Goal: Navigation & Orientation: Understand site structure

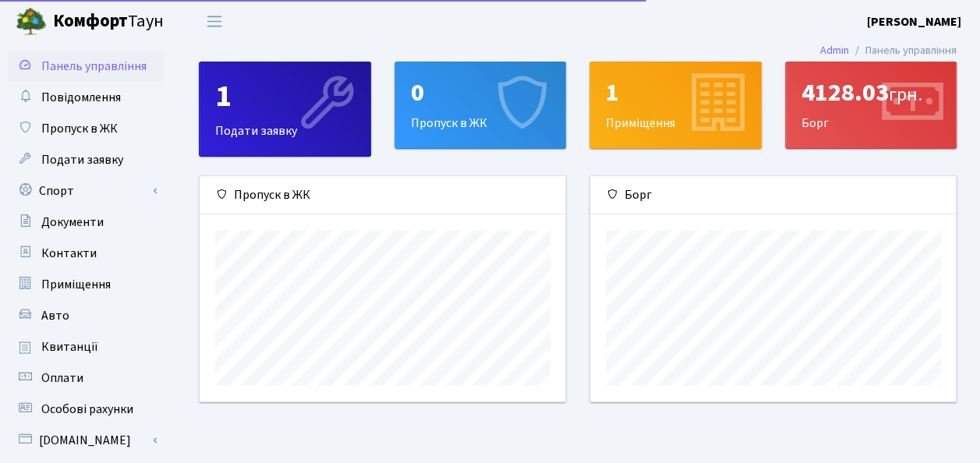
scroll to position [225, 367]
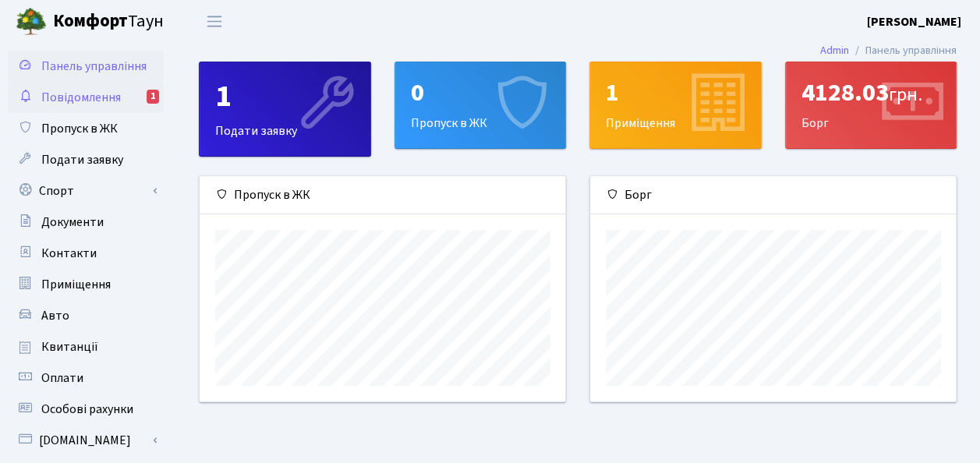
click at [105, 102] on span "Повідомлення" at bounding box center [81, 97] width 80 height 17
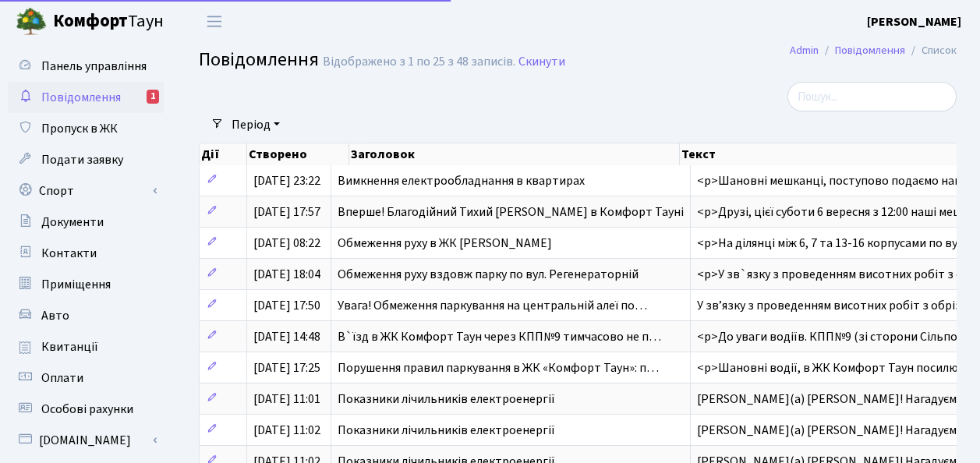
select select "25"
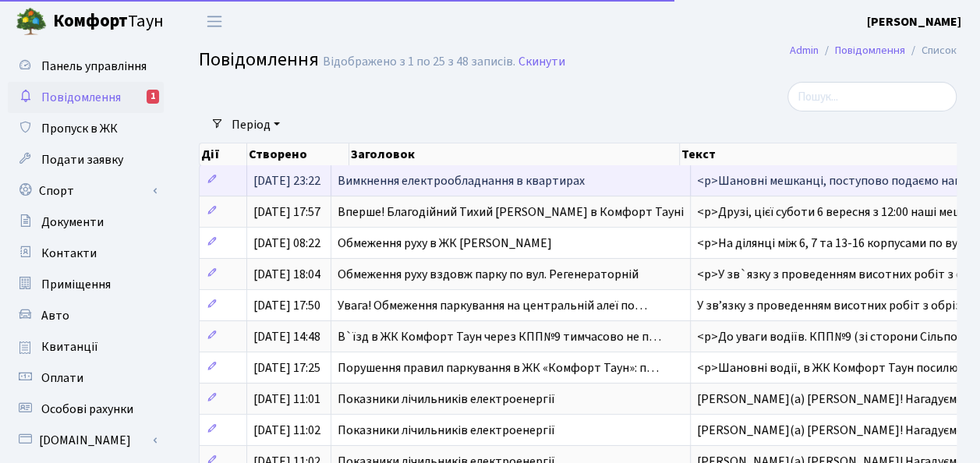
click at [491, 184] on span "Вимкнення електрообладнання в квартирах" at bounding box center [461, 180] width 247 height 17
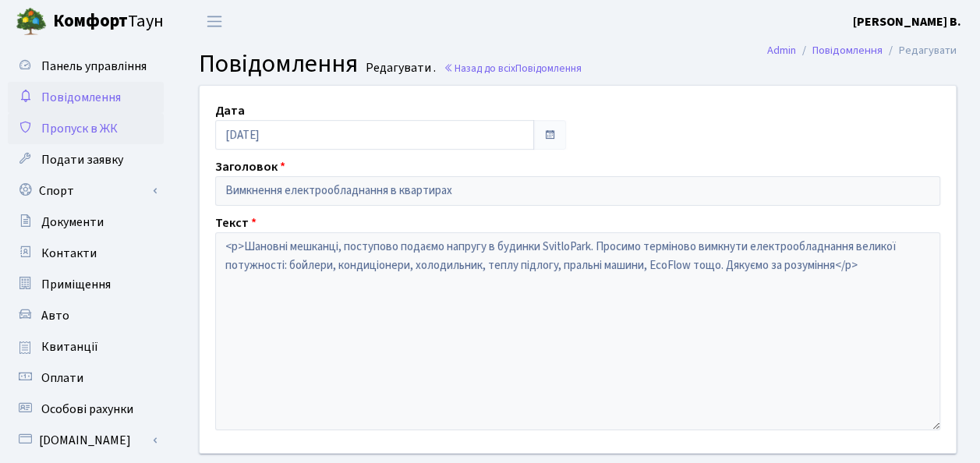
click at [101, 127] on span "Пропуск в ЖК" at bounding box center [79, 128] width 76 height 17
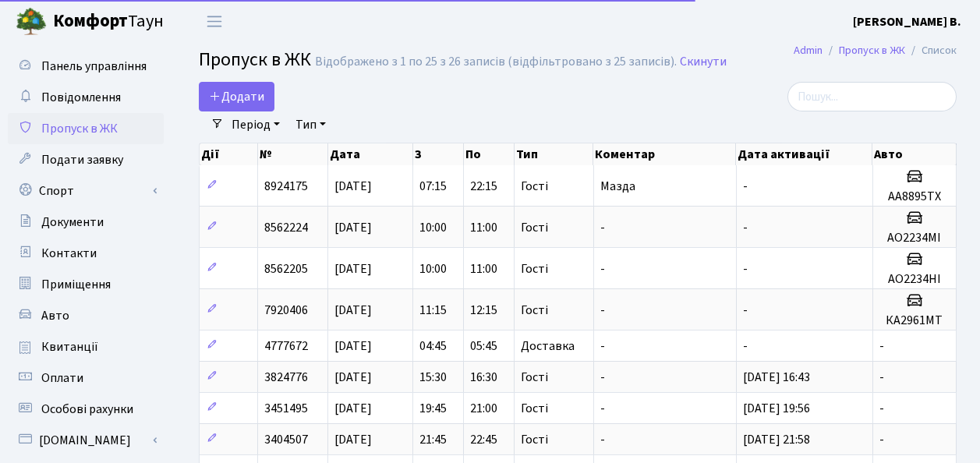
select select "25"
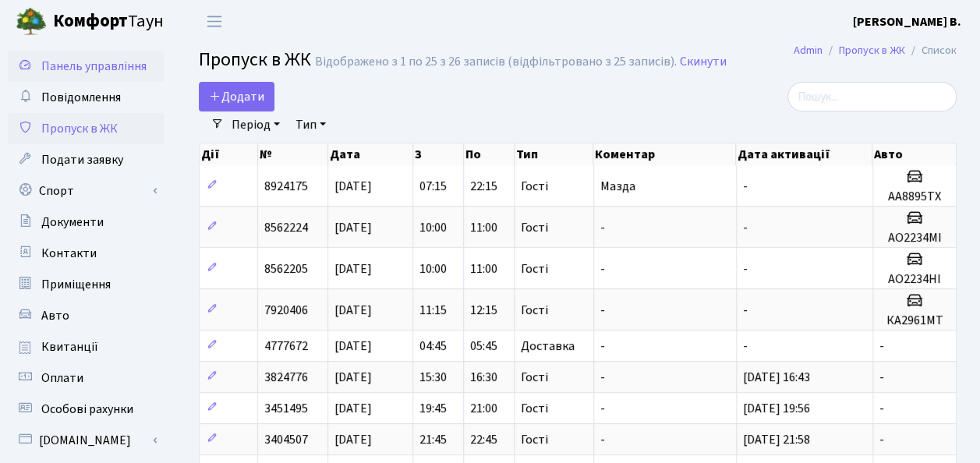
click at [91, 70] on span "Панель управління" at bounding box center [93, 66] width 105 height 17
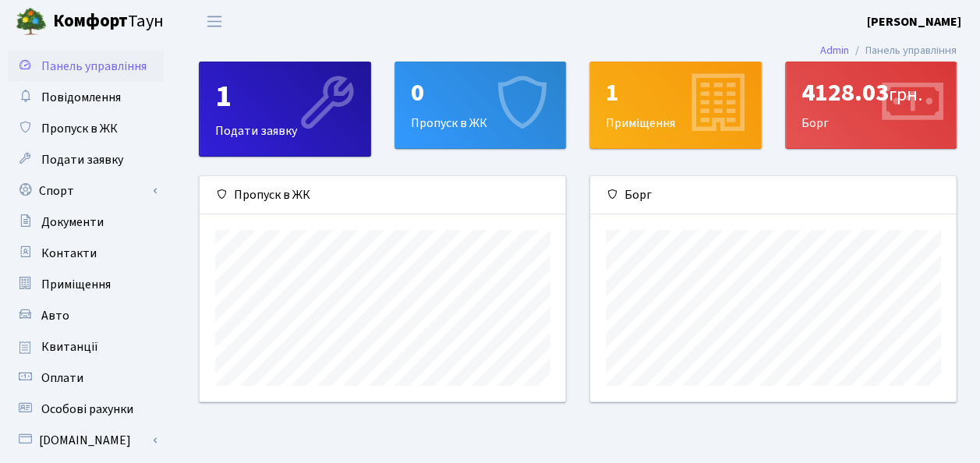
scroll to position [225, 367]
click at [290, 132] on icon at bounding box center [326, 105] width 74 height 74
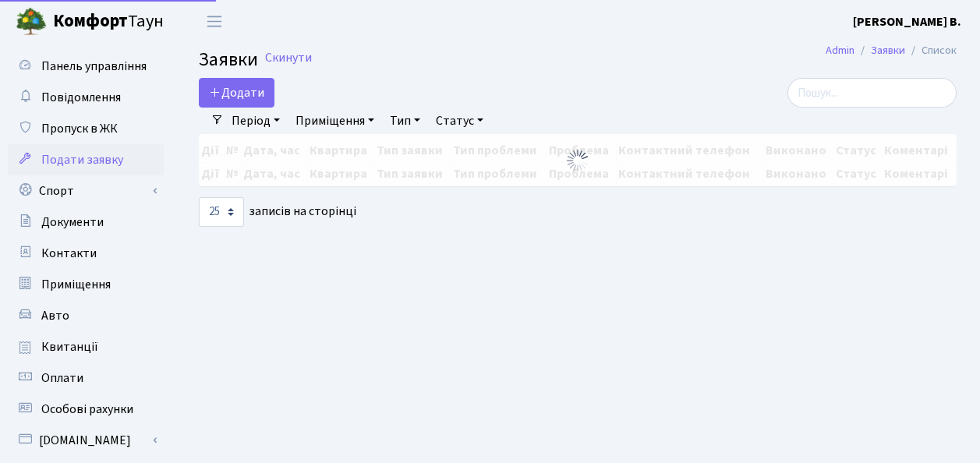
select select "25"
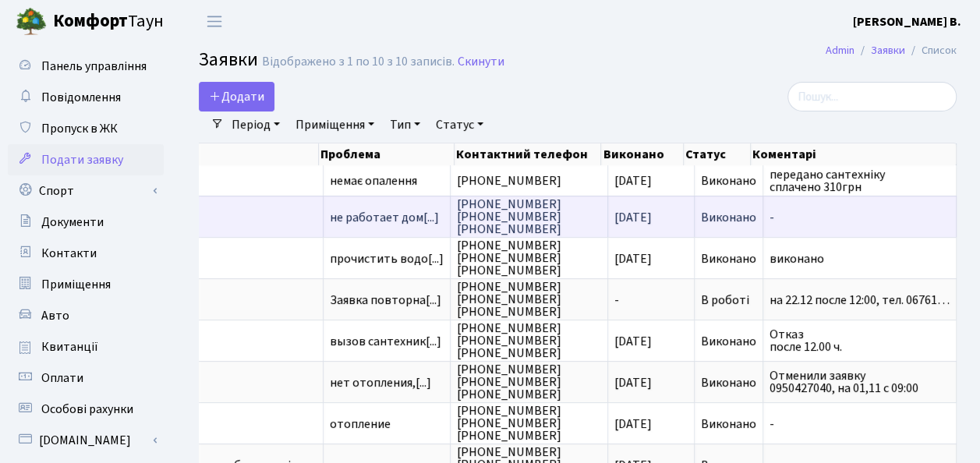
scroll to position [0, 78]
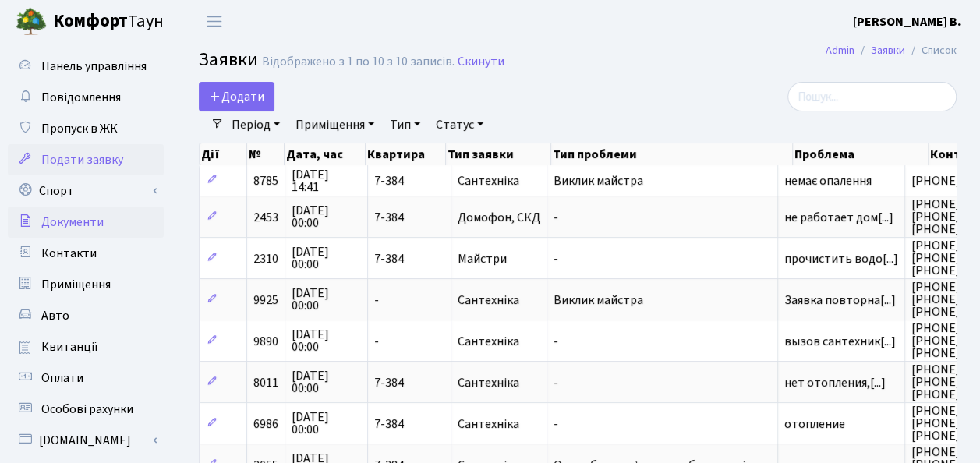
click at [86, 225] on span "Документи" at bounding box center [72, 222] width 62 height 17
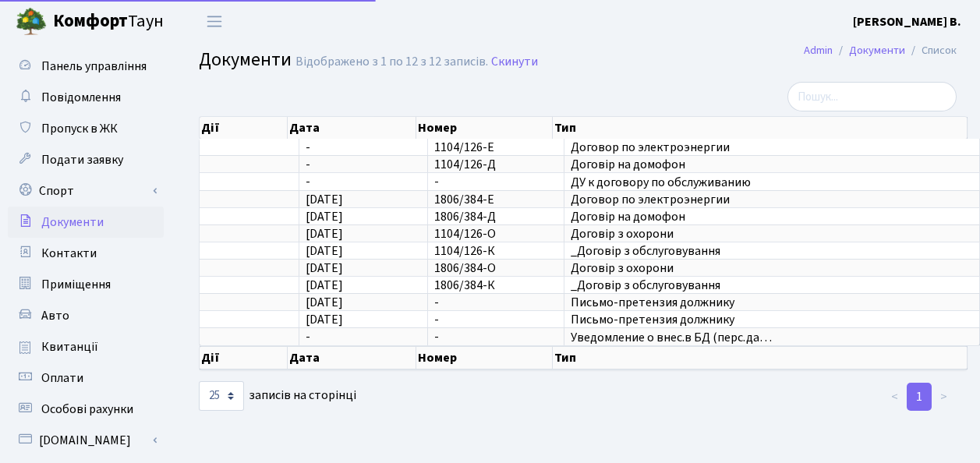
select select "25"
click at [67, 261] on span "Контакти" at bounding box center [68, 253] width 55 height 17
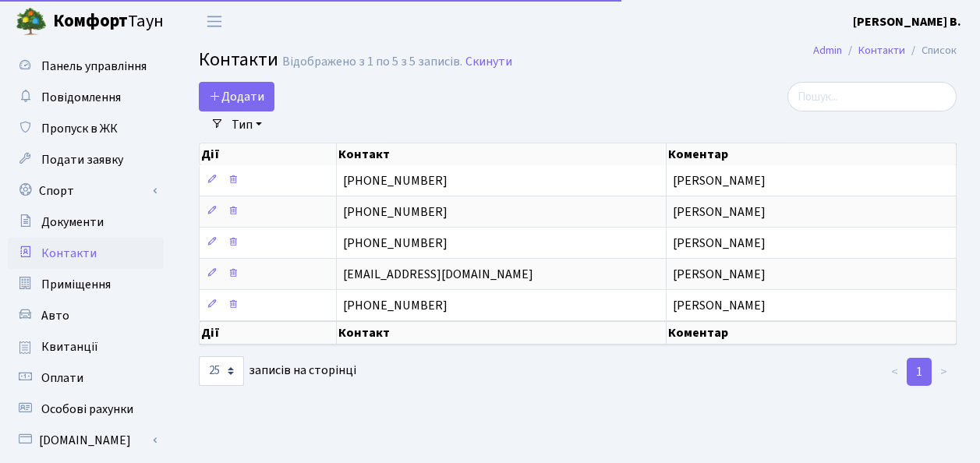
select select "25"
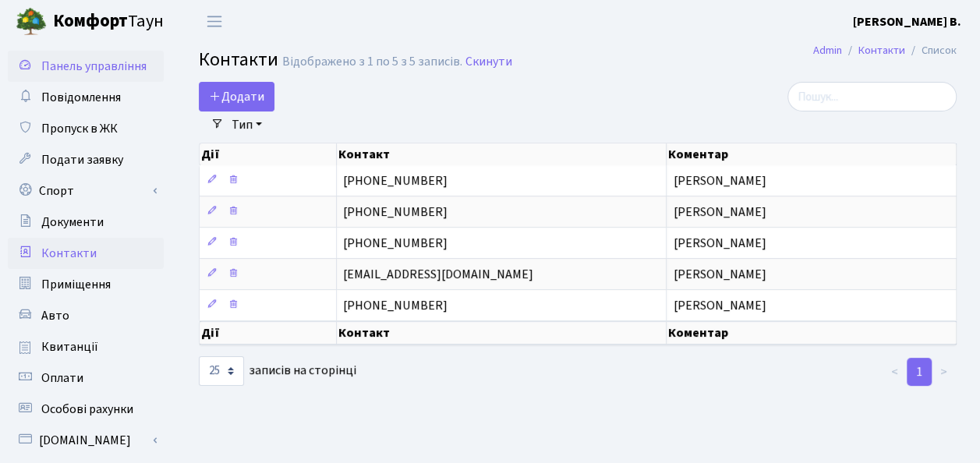
click at [101, 74] on span "Панель управління" at bounding box center [93, 66] width 105 height 17
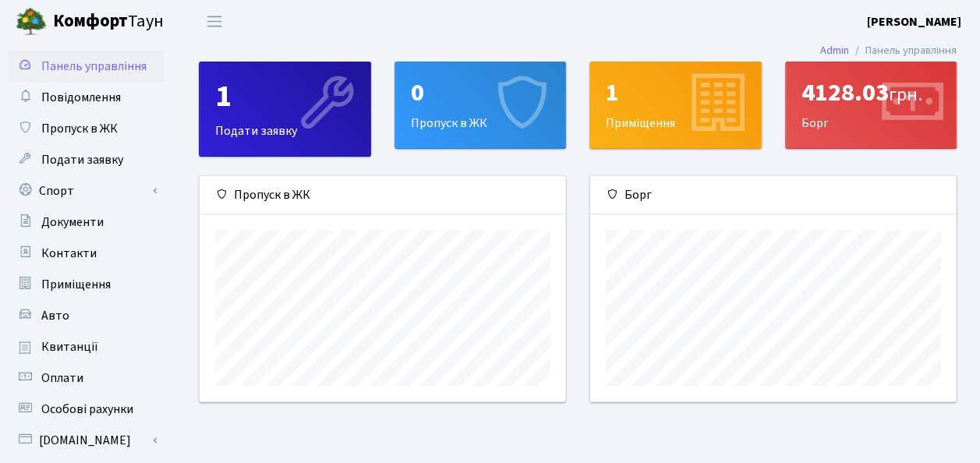
scroll to position [225, 367]
click at [868, 120] on div "4128.03 грн. Борг" at bounding box center [871, 105] width 171 height 86
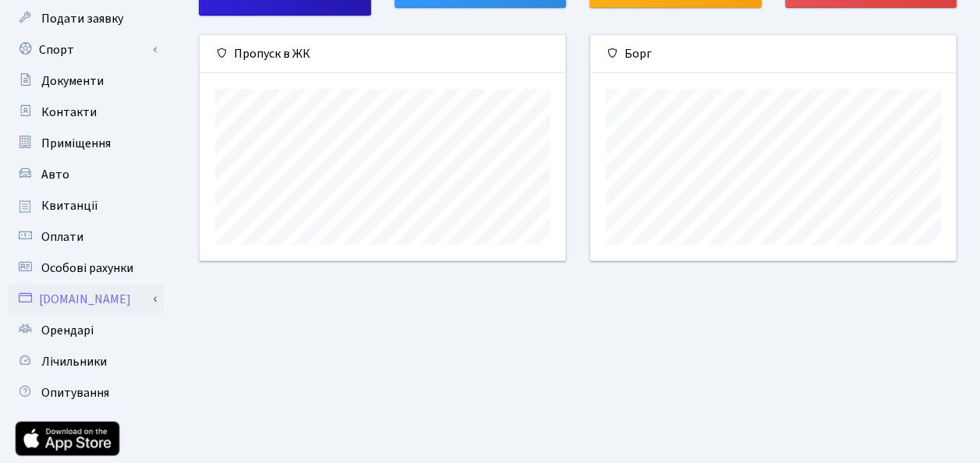
scroll to position [156, 0]
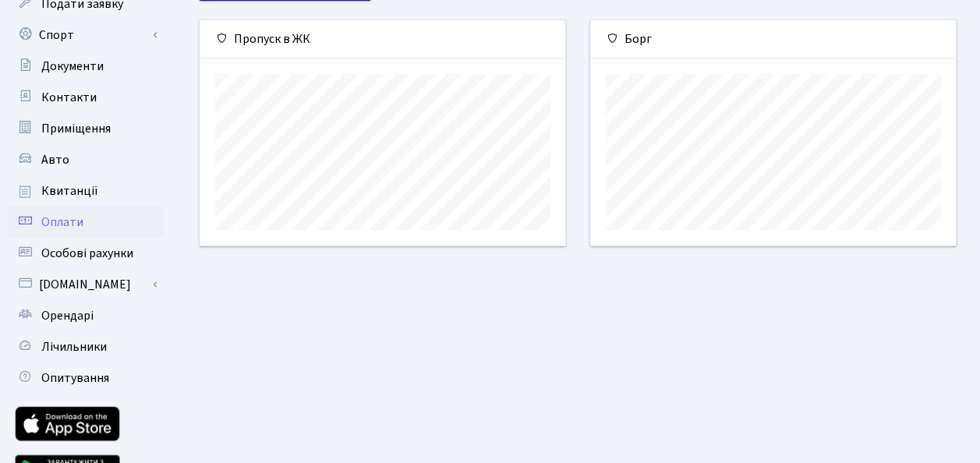
click at [61, 225] on span "Оплати" at bounding box center [62, 222] width 42 height 17
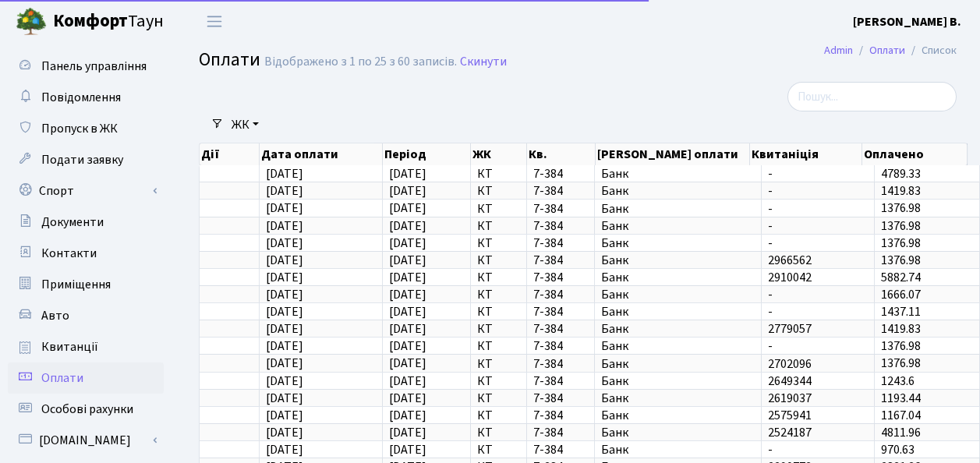
select select "25"
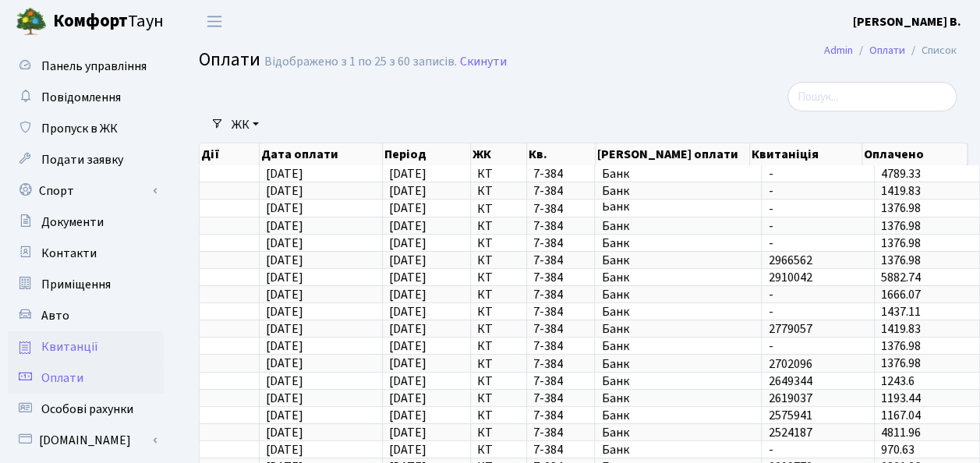
click at [75, 351] on span "Квитанції" at bounding box center [69, 347] width 57 height 17
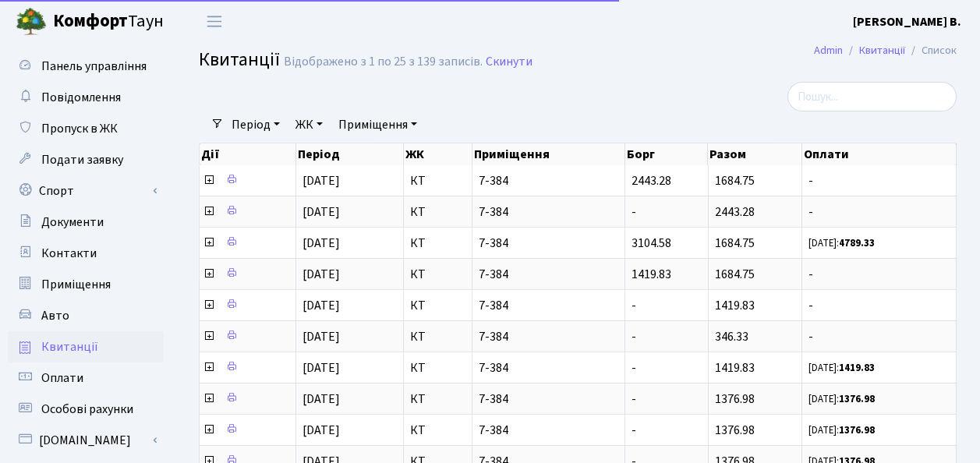
select select "25"
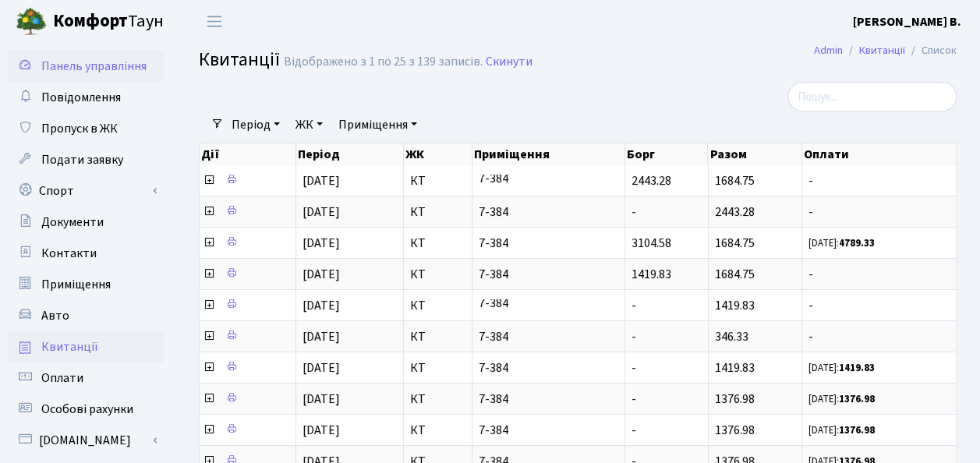
click at [101, 67] on span "Панель управління" at bounding box center [93, 66] width 105 height 17
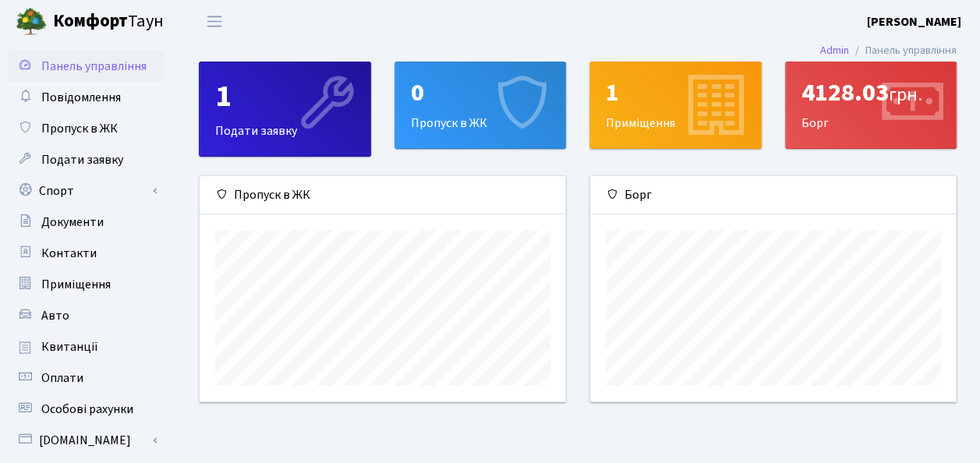
scroll to position [225, 367]
